Goal: Task Accomplishment & Management: Complete application form

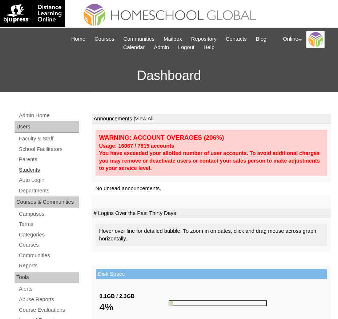
click at [35, 168] on link "Students" at bounding box center [48, 169] width 61 height 9
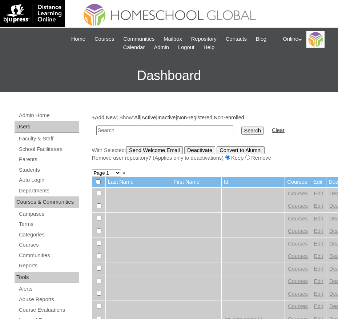
paste input "HG162OACAD2025"
click at [198, 130] on input "text" at bounding box center [164, 130] width 137 height 10
type input "HG162OACAD2025"
click at [241, 126] on input "Search" at bounding box center [252, 130] width 23 height 8
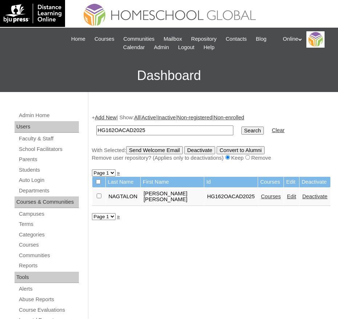
click at [261, 194] on link "Courses" at bounding box center [271, 196] width 20 height 6
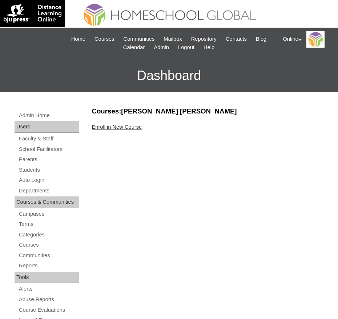
click at [121, 125] on link "Enroll in New Course" at bounding box center [117, 127] width 50 height 6
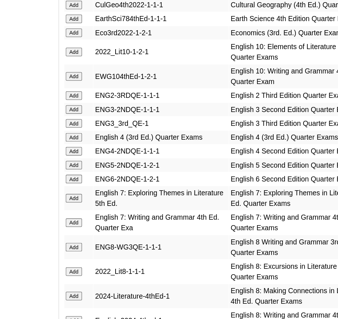
scroll to position [620, 0]
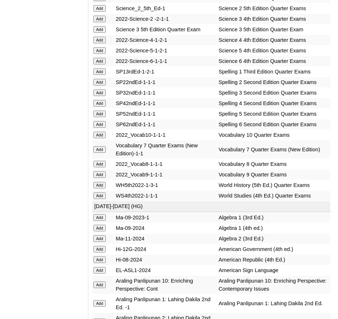
scroll to position [1553, 0]
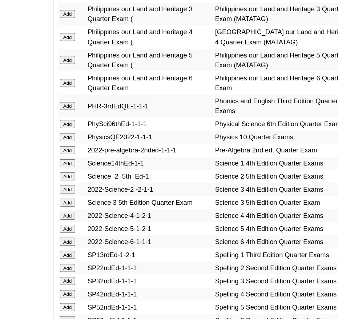
scroll to position [1403, 0]
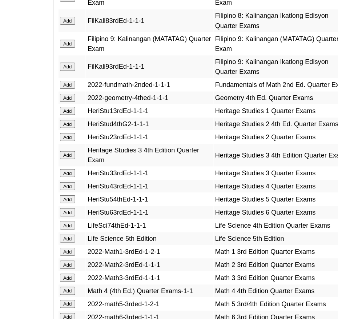
scroll to position [1097, 0]
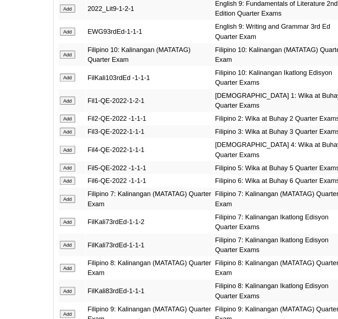
scroll to position [880, 0]
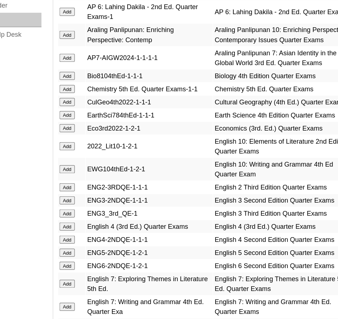
scroll to position [491, 0]
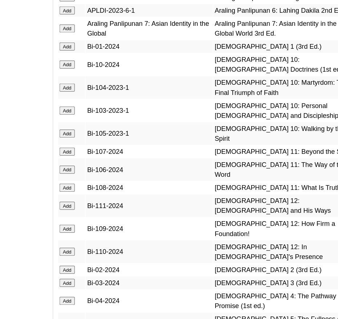
scroll to position [1854, 0]
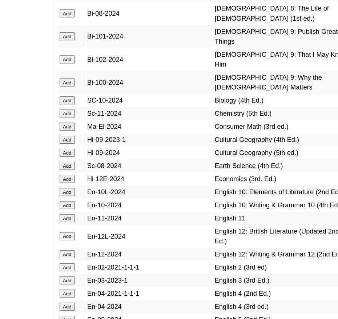
scroll to position [2152, 0]
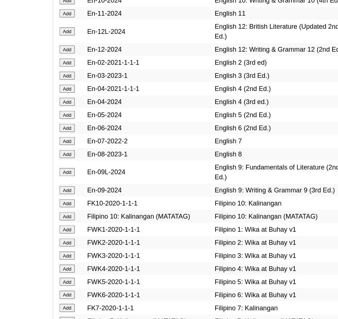
scroll to position [2375, 0]
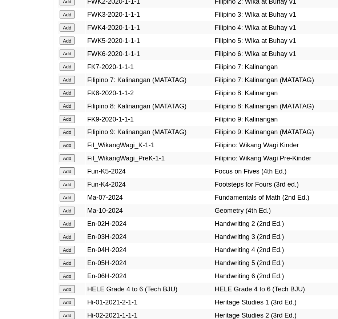
scroll to position [2512, 0]
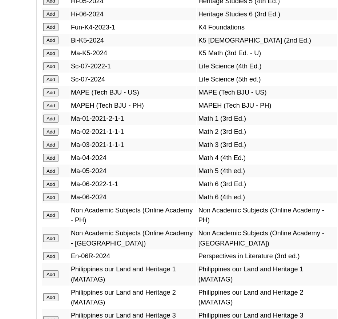
scroll to position [2815, 0]
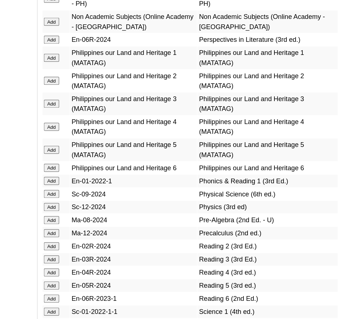
scroll to position [2990, 0]
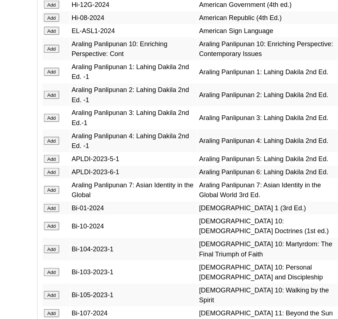
scroll to position [1724, 0]
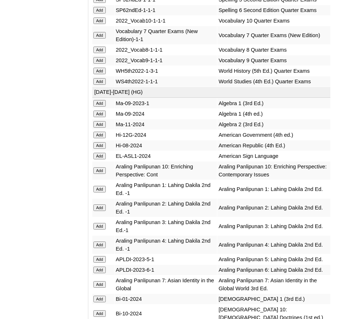
scroll to position [1652, 0]
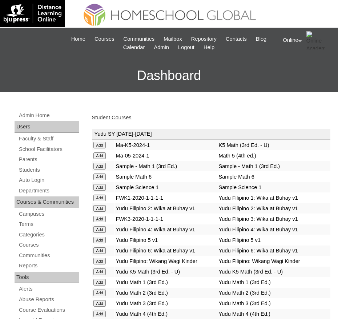
click at [137, 117] on div "Student Courses" at bounding box center [211, 118] width 239 height 8
click at [121, 117] on link "Student Courses" at bounding box center [112, 117] width 40 height 6
